Goal: Information Seeking & Learning: Check status

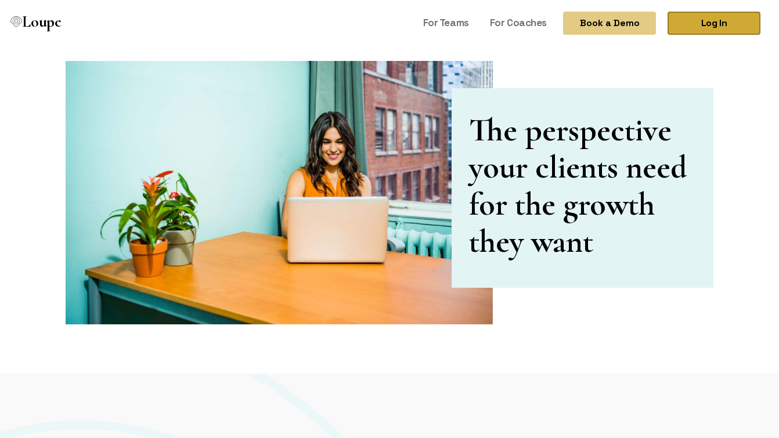
click at [711, 28] on link "Log In" at bounding box center [714, 23] width 93 height 23
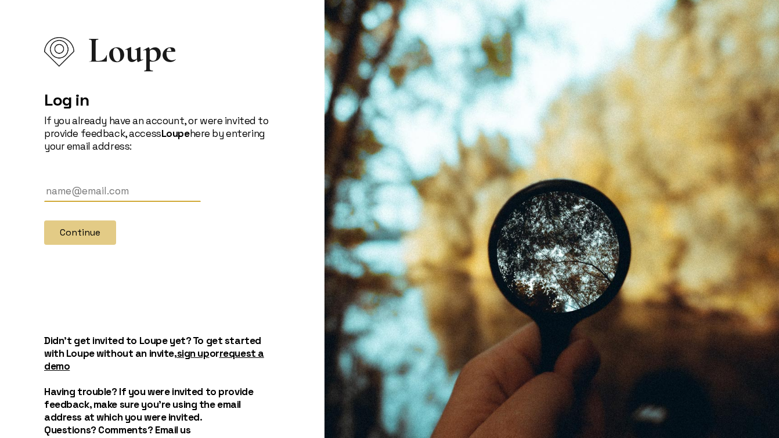
click at [115, 200] on input "text" at bounding box center [122, 191] width 157 height 21
paste input "jonathan@fluxify.net"
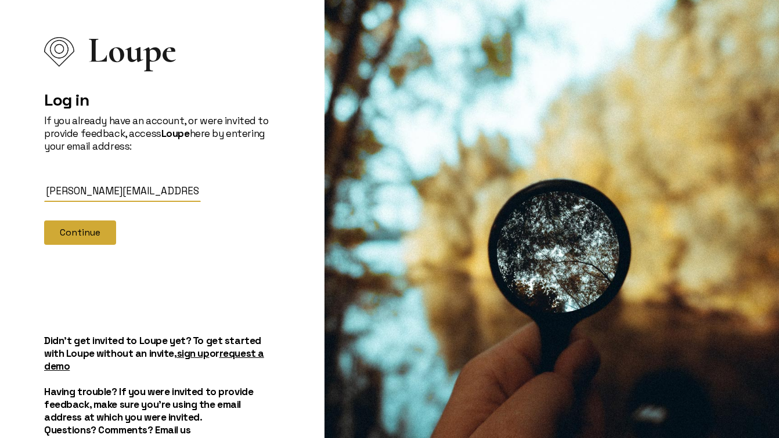
type input "jonathan@fluxify.net"
click at [80, 237] on button "Continue" at bounding box center [80, 233] width 72 height 24
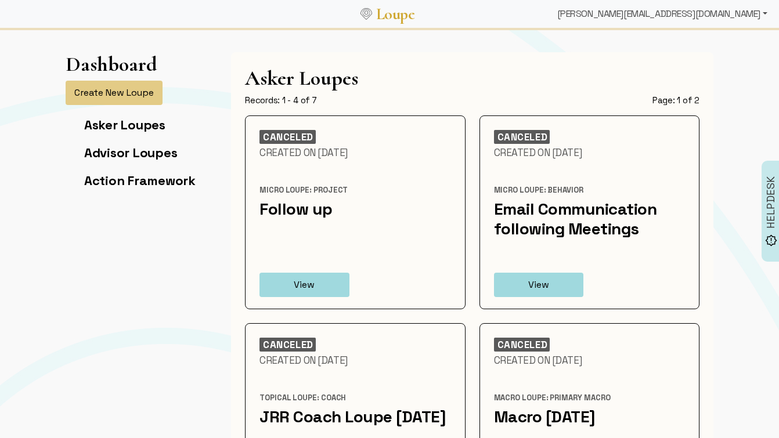
click at [727, 13] on div "jonathan@fluxify.net" at bounding box center [662, 13] width 219 height 23
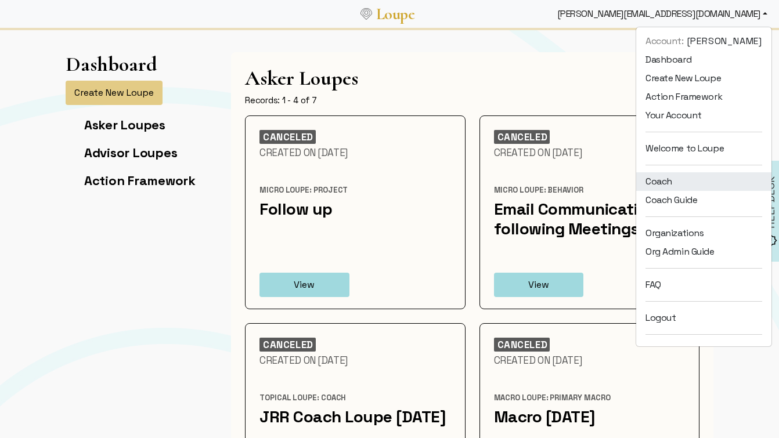
click at [712, 178] on link "Coach" at bounding box center [703, 181] width 135 height 19
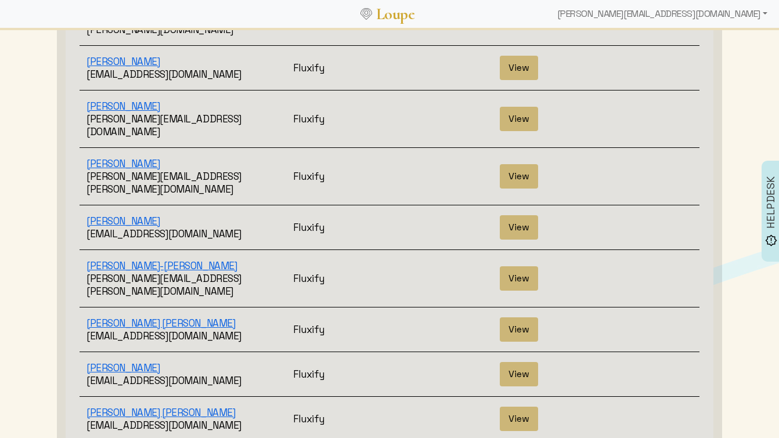
scroll to position [335, 0]
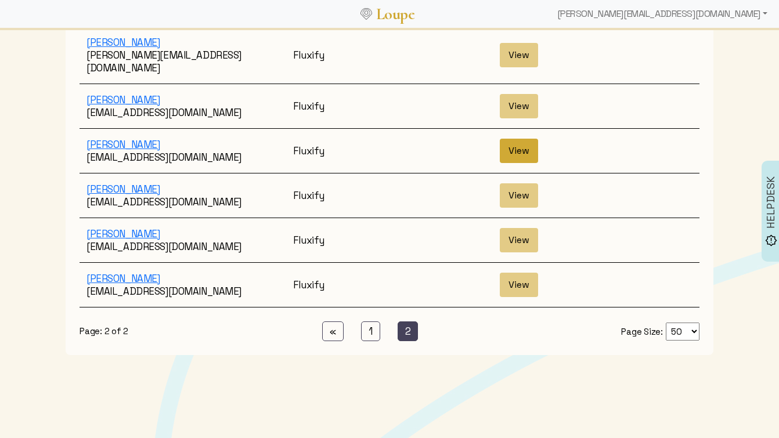
click at [515, 139] on button "View" at bounding box center [519, 151] width 38 height 24
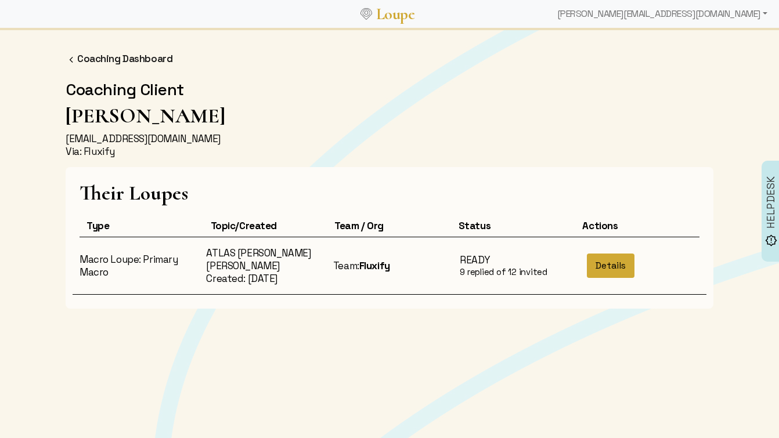
click at [606, 268] on button "Details" at bounding box center [611, 266] width 48 height 24
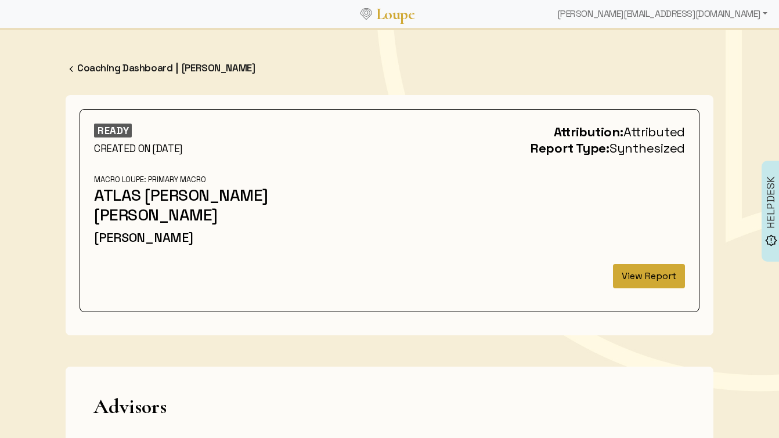
click at [651, 276] on button "View Report" at bounding box center [649, 276] width 72 height 24
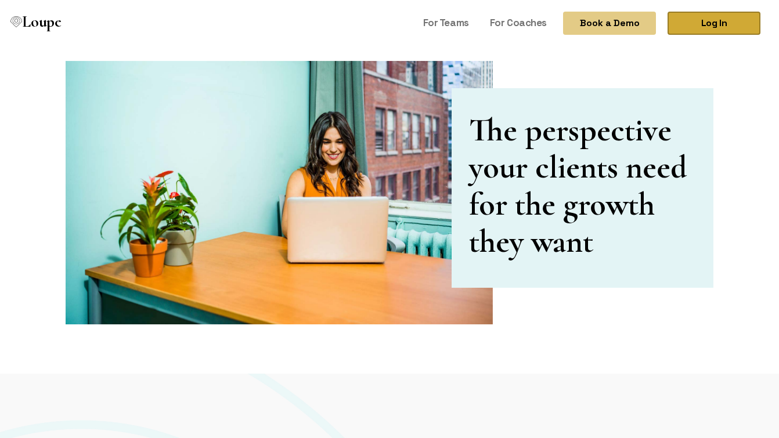
click at [693, 17] on link "Log In" at bounding box center [714, 23] width 93 height 23
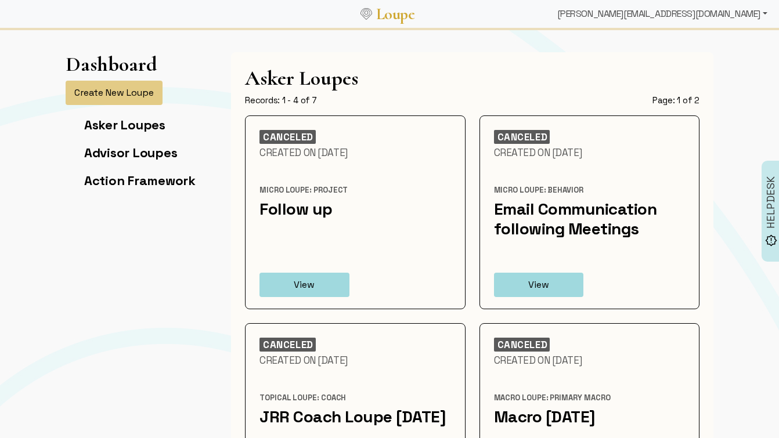
click at [739, 14] on div "[PERSON_NAME][EMAIL_ADDRESS][DOMAIN_NAME]" at bounding box center [662, 13] width 219 height 23
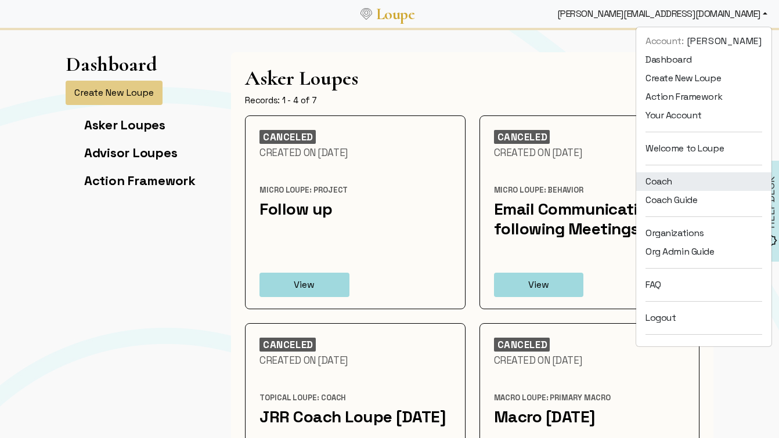
click at [687, 179] on link "Coach" at bounding box center [703, 181] width 135 height 19
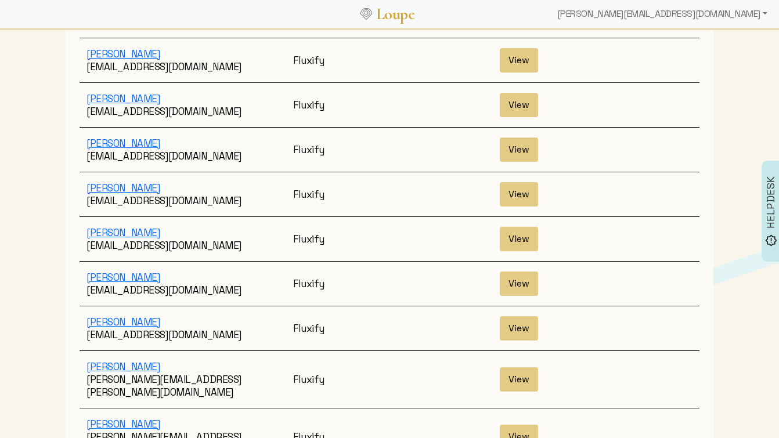
scroll to position [1900, 0]
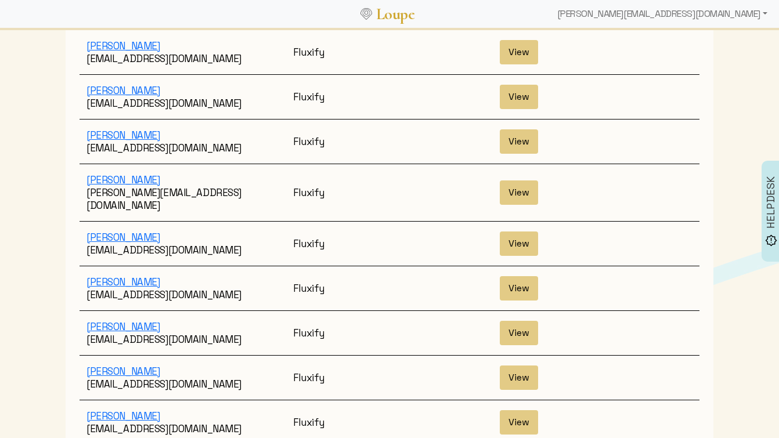
scroll to position [196, 0]
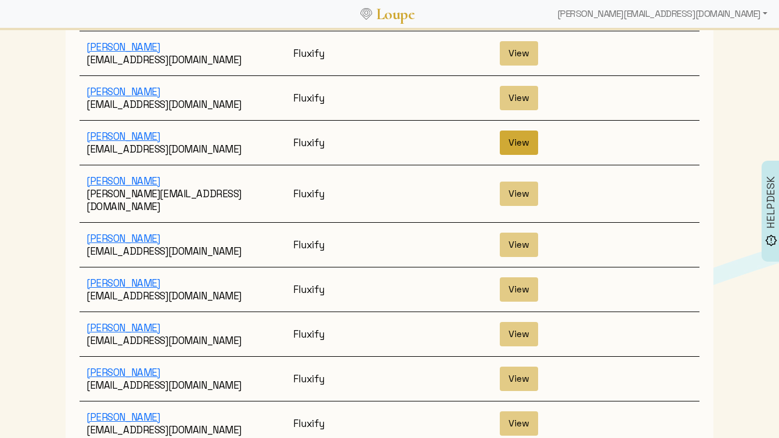
click at [528, 131] on button "View" at bounding box center [519, 143] width 38 height 24
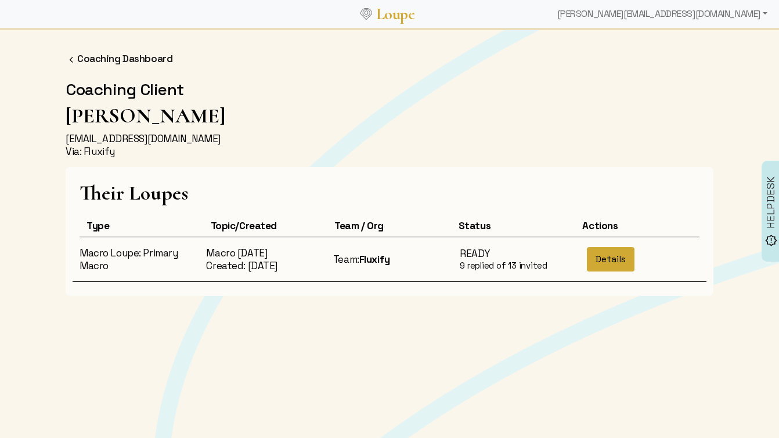
click at [610, 259] on button "Details" at bounding box center [611, 259] width 48 height 24
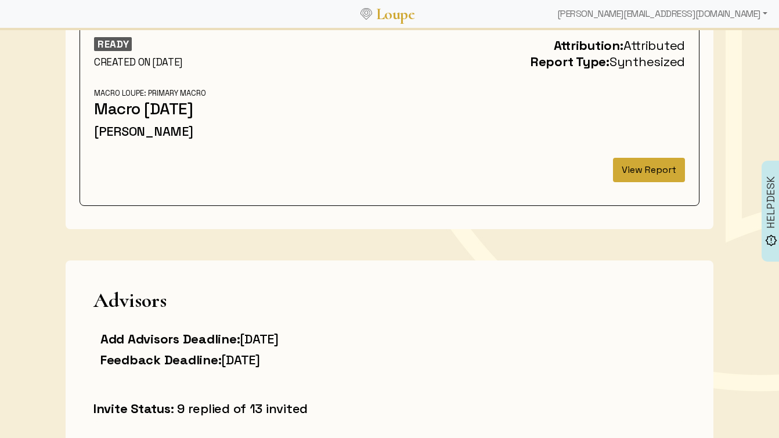
scroll to position [95, 0]
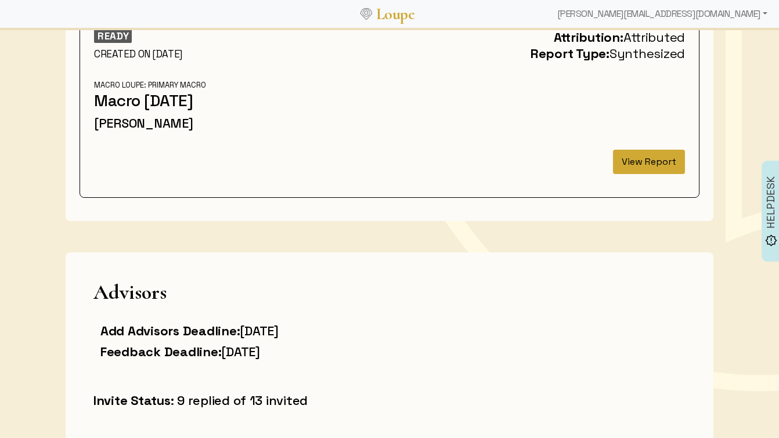
click at [651, 164] on button "View Report" at bounding box center [649, 162] width 72 height 24
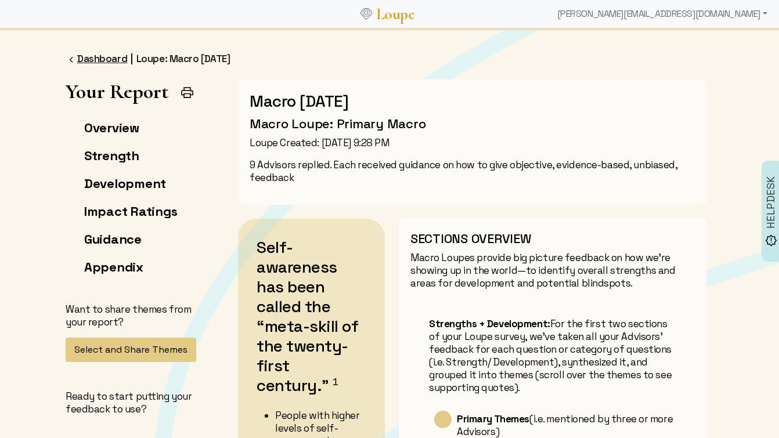
click at [94, 53] on link "Dashboard" at bounding box center [102, 58] width 50 height 13
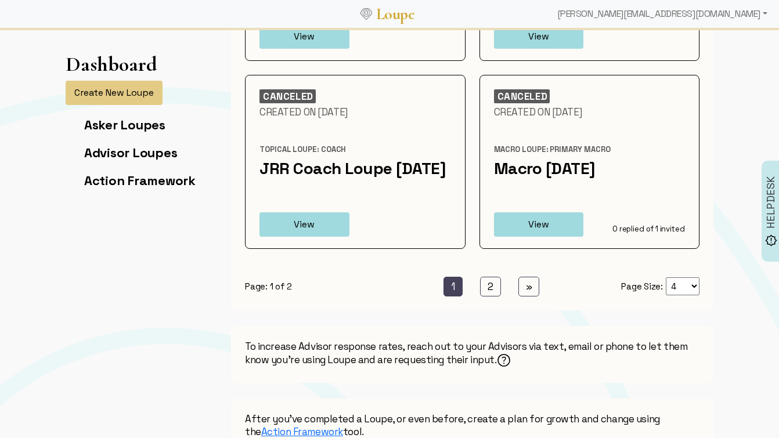
scroll to position [308, 0]
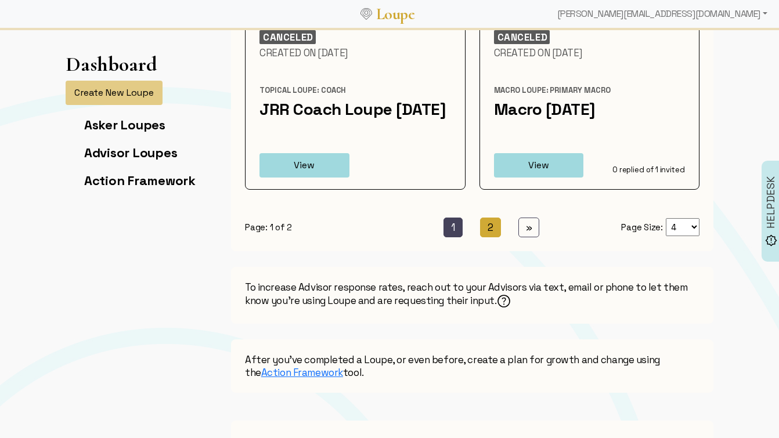
click at [492, 237] on link "2 (current)" at bounding box center [490, 228] width 21 height 20
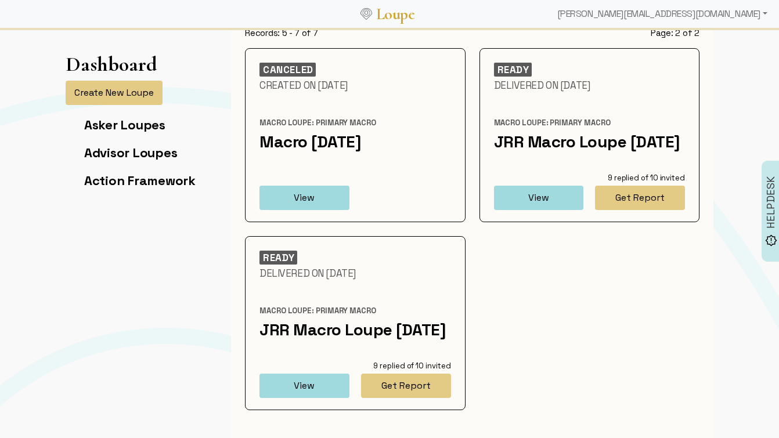
scroll to position [70, 0]
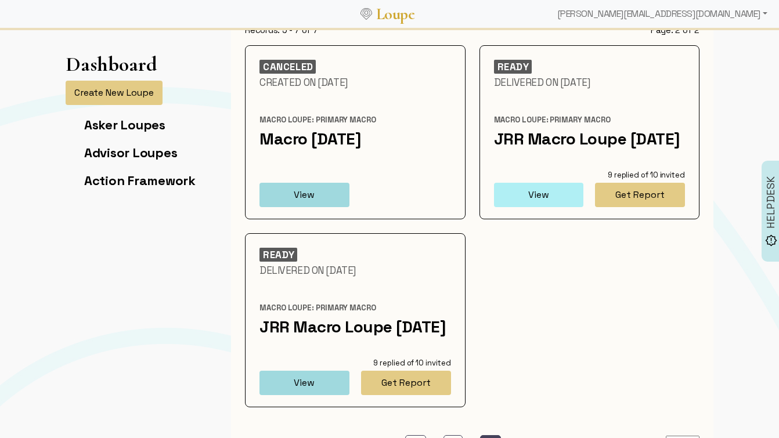
click at [553, 207] on button "View" at bounding box center [539, 195] width 90 height 24
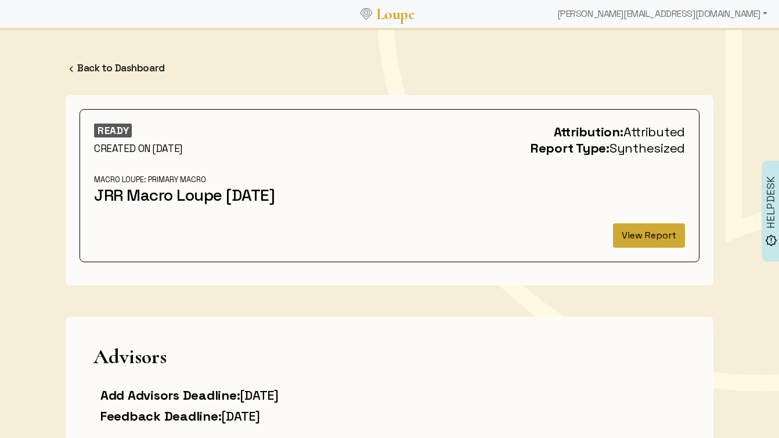
click at [655, 248] on button "View Report" at bounding box center [649, 236] width 72 height 24
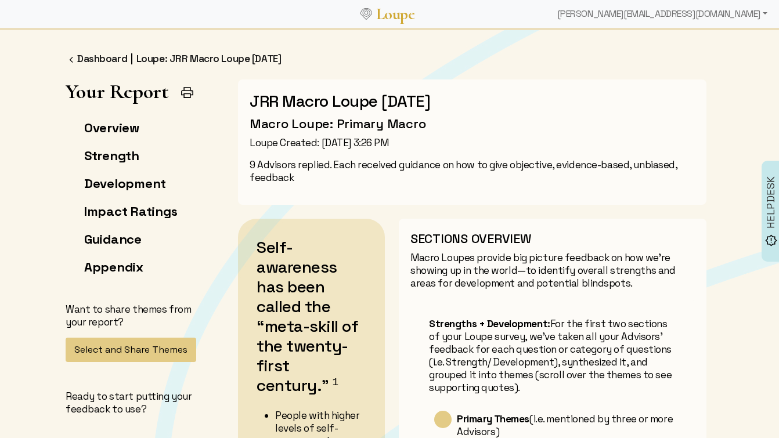
click at [189, 91] on img at bounding box center [187, 92] width 15 height 15
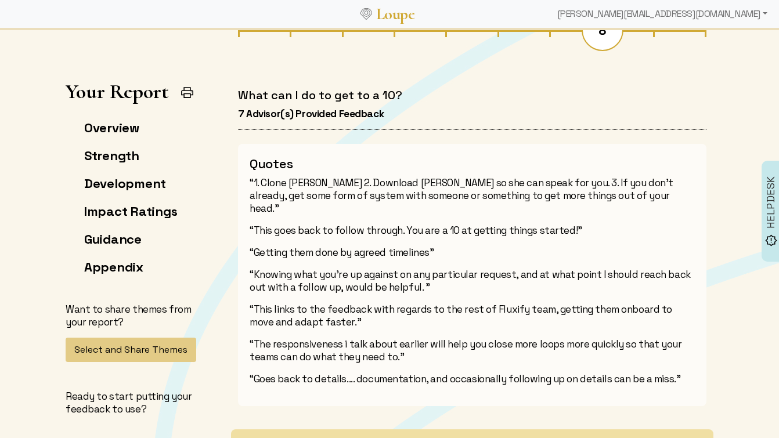
scroll to position [5052, 0]
